Goal: Task Accomplishment & Management: Manage account settings

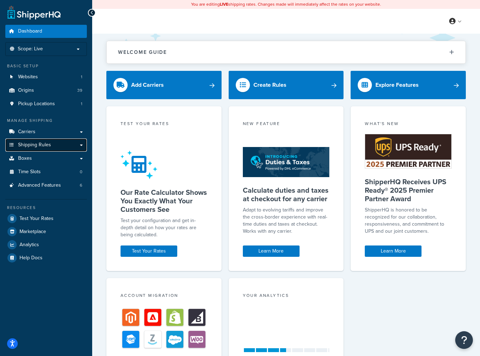
click at [44, 147] on span "Shipping Rules" at bounding box center [34, 145] width 33 height 6
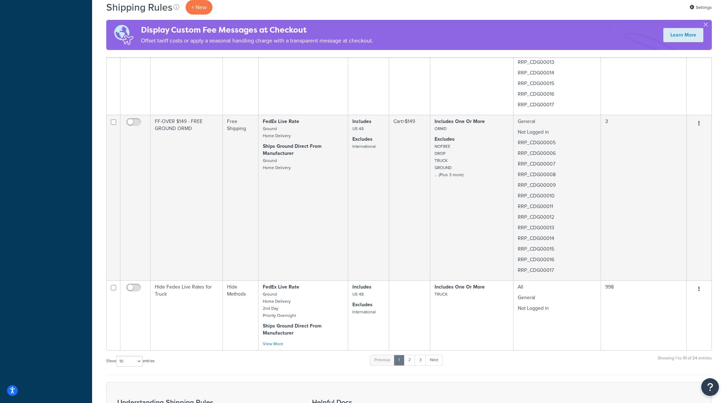
scroll to position [1585, 0]
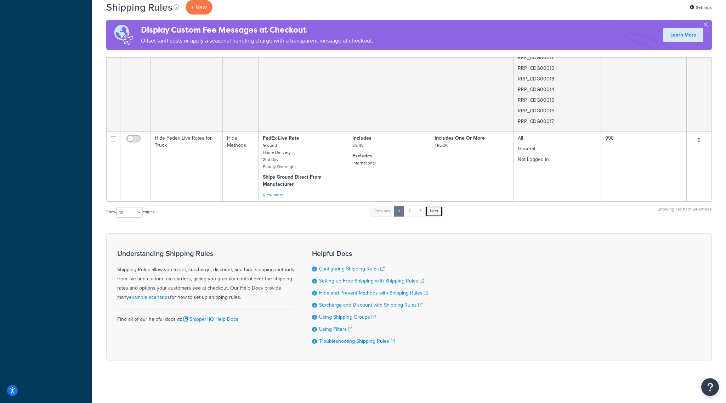
click at [434, 210] on link "Next" at bounding box center [434, 211] width 17 height 11
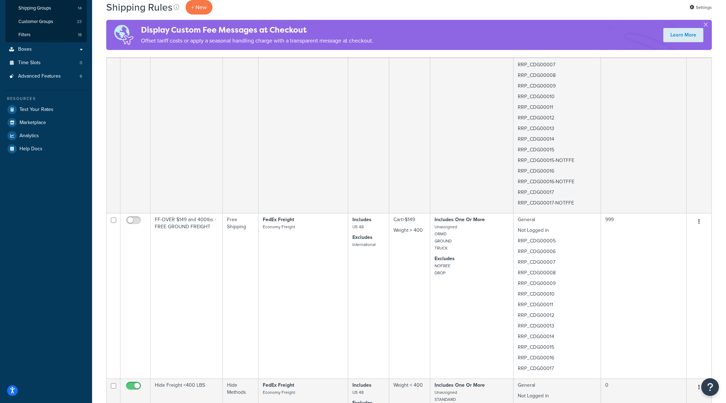
scroll to position [0, 0]
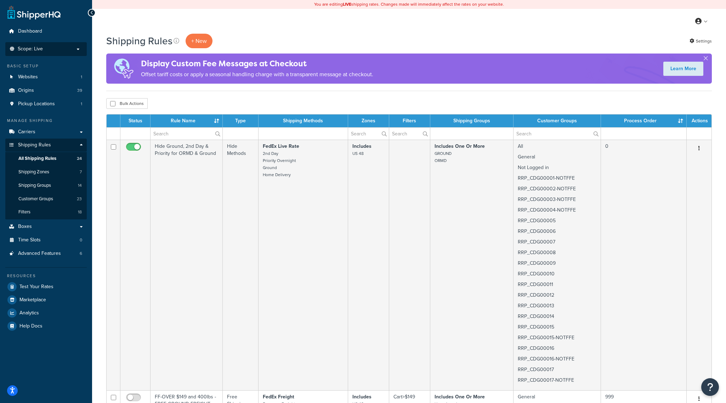
click at [79, 50] on p "Scope: Live" at bounding box center [46, 49] width 75 height 6
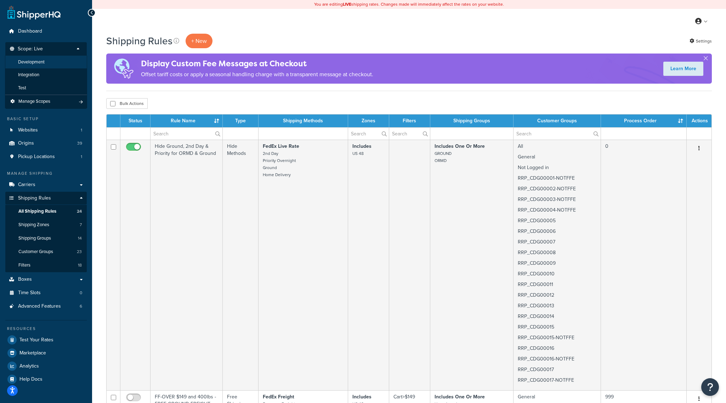
click at [36, 62] on span "Development" at bounding box center [31, 62] width 27 height 6
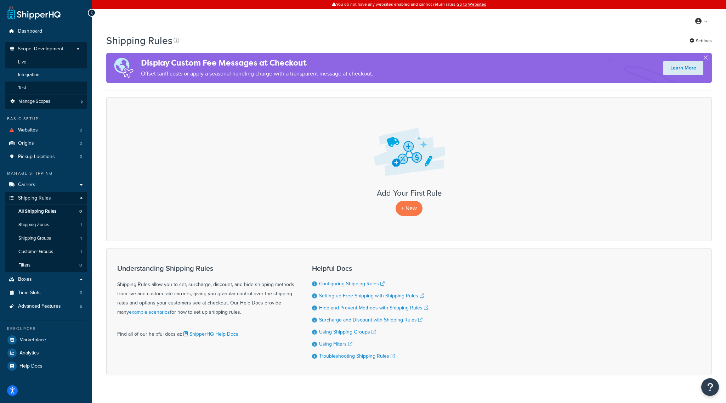
click at [30, 73] on span "Integration" at bounding box center [28, 75] width 21 height 6
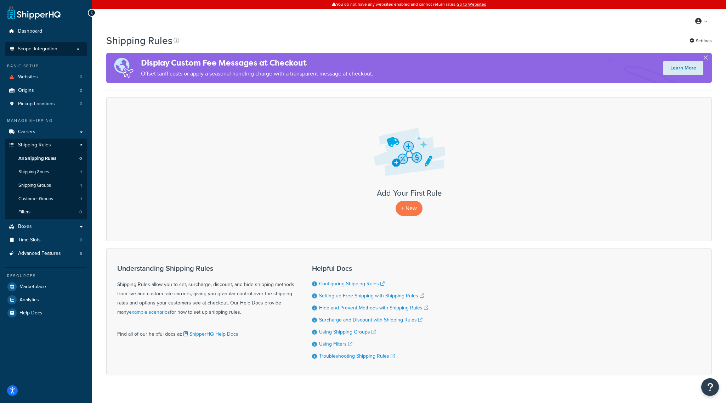
click at [79, 48] on p "Scope: Integration" at bounding box center [46, 49] width 75 height 6
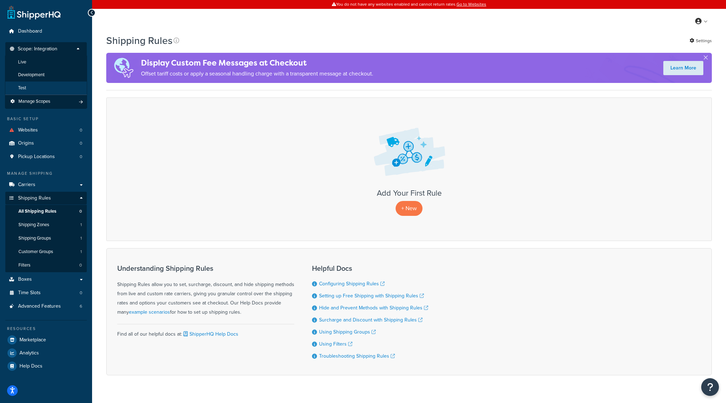
click at [26, 88] on span "Test" at bounding box center [22, 88] width 8 height 6
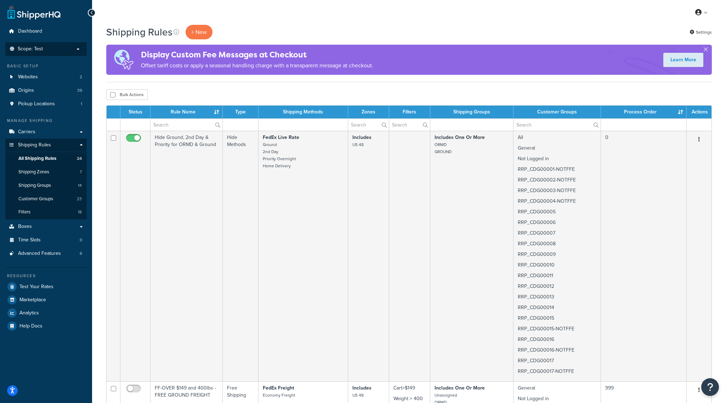
click at [79, 47] on p "Scope: Test" at bounding box center [46, 49] width 75 height 6
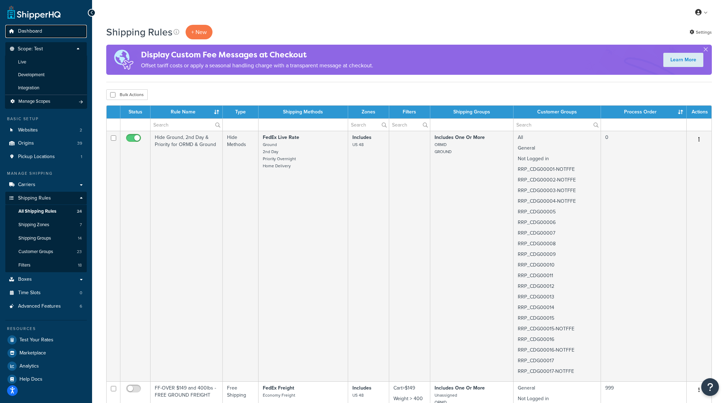
click at [33, 34] on span "Dashboard" at bounding box center [30, 31] width 24 height 6
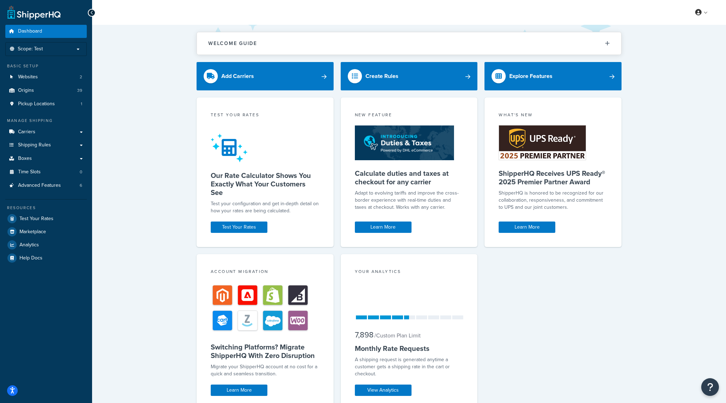
click at [161, 157] on div "Welcome Guide ShipperHQ: An Overview Carrier Setup Shipping Rules Overview Comm…" at bounding box center [409, 232] width 634 height 414
click at [80, 144] on link "Shipping Rules" at bounding box center [46, 145] width 82 height 13
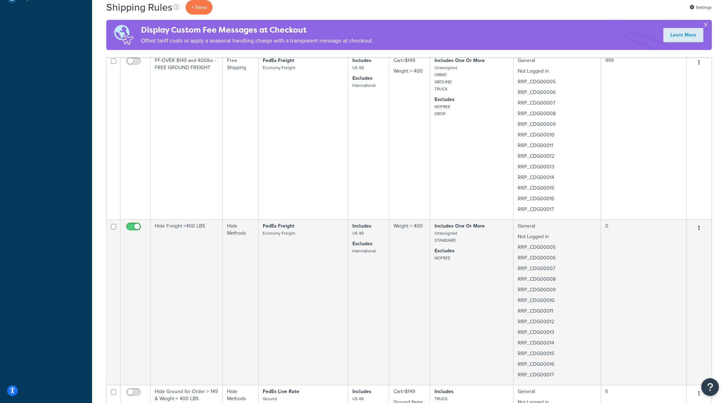
scroll to position [354, 0]
